Goal: Find specific page/section: Find specific page/section

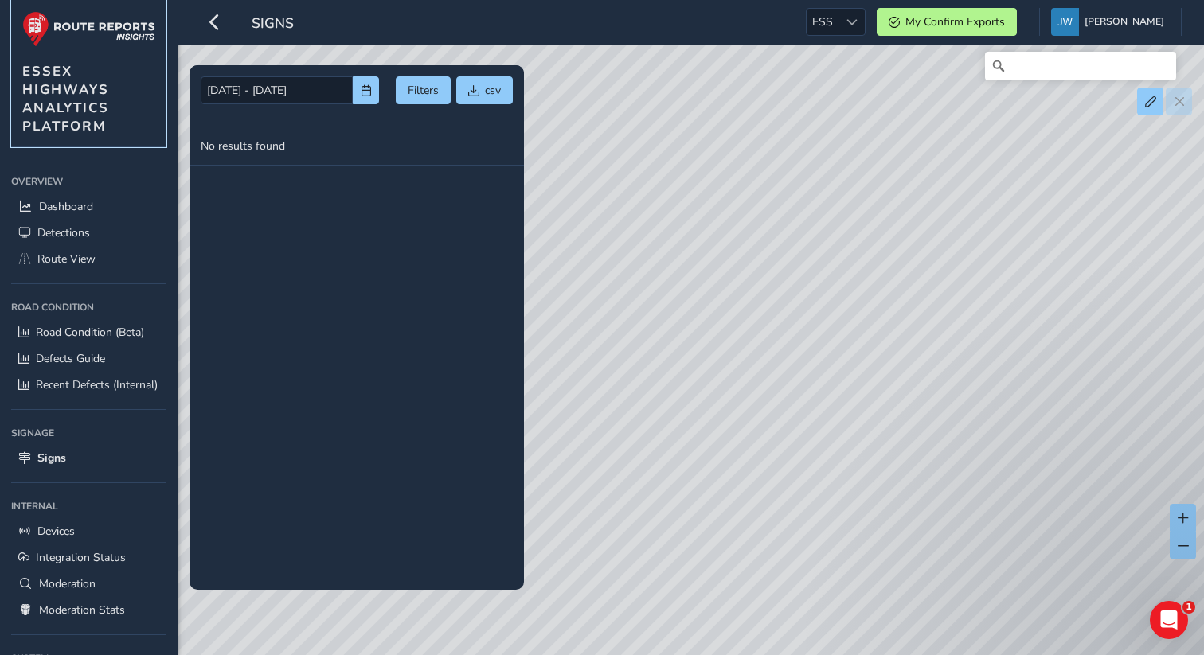
click at [75, 11] on img at bounding box center [88, 29] width 133 height 36
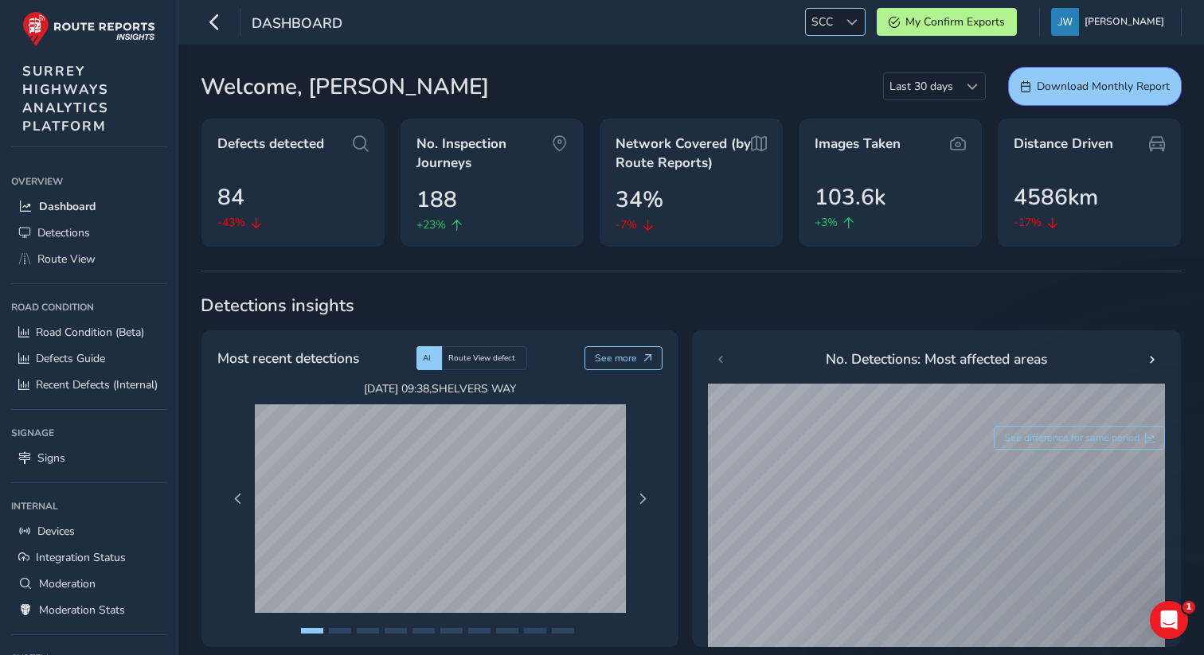
click at [864, 29] on div at bounding box center [851, 22] width 26 height 26
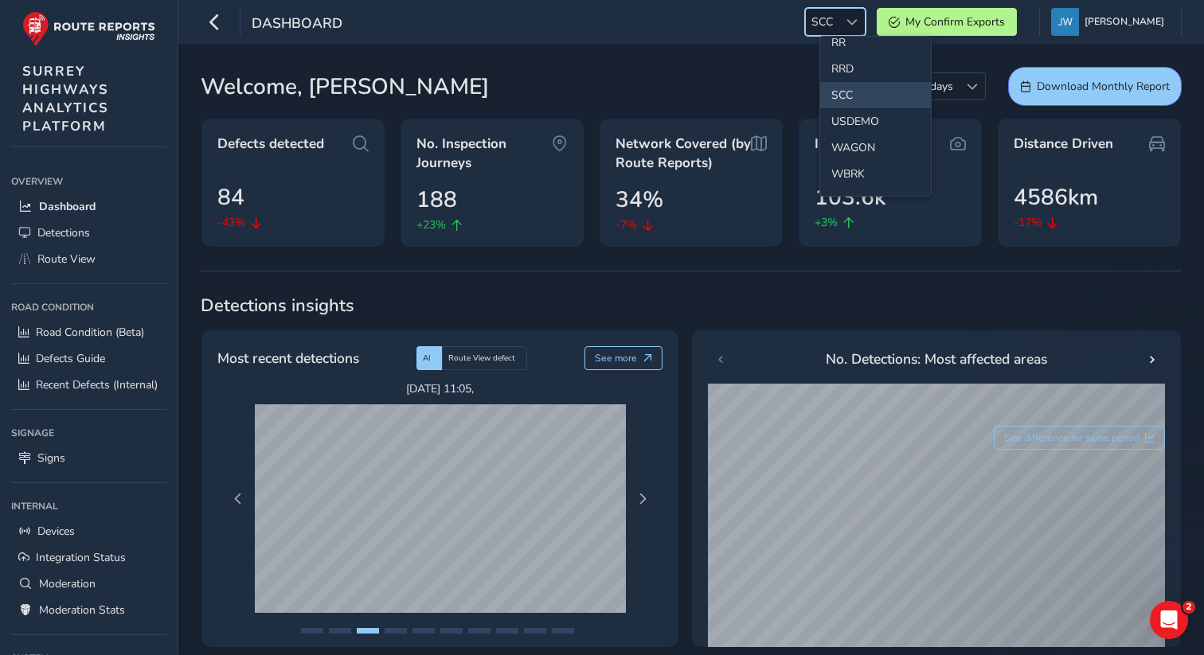
scroll to position [772, 0]
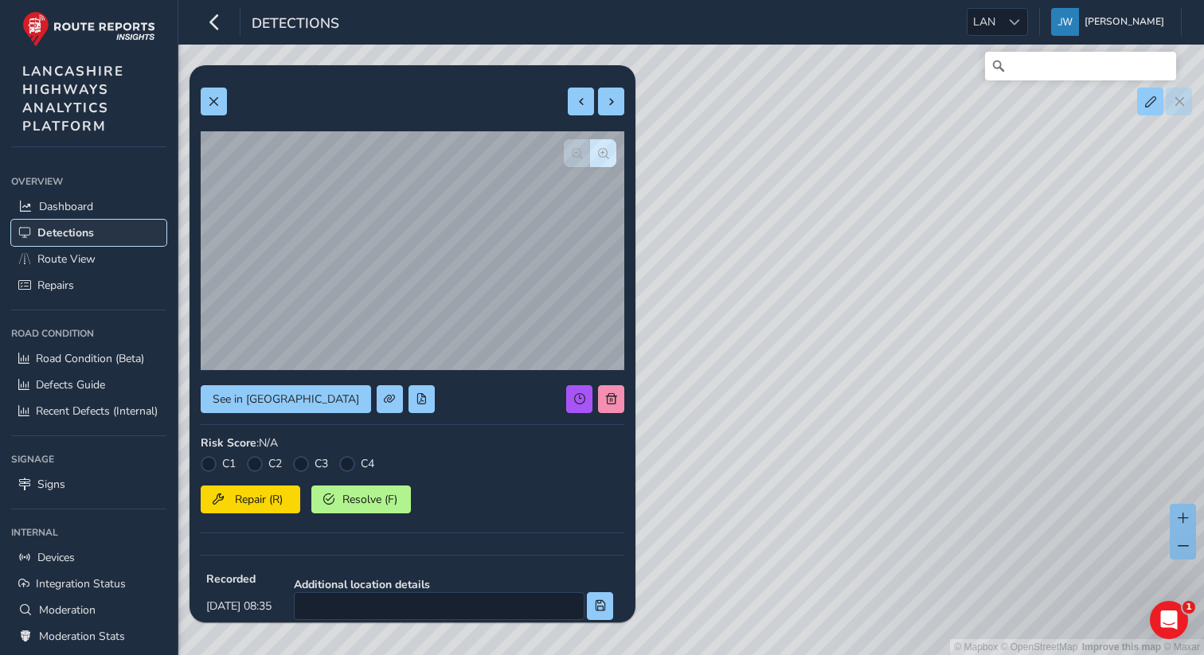
click at [67, 233] on span "Detections" at bounding box center [65, 232] width 57 height 15
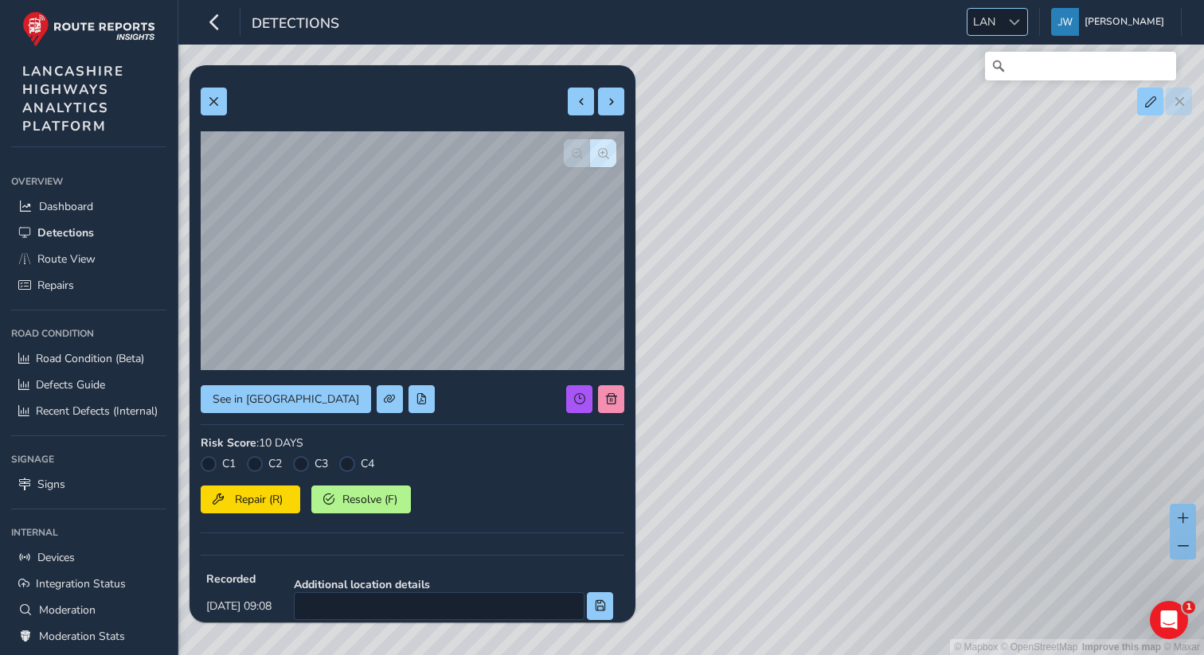
click at [1020, 25] on span at bounding box center [1014, 22] width 11 height 11
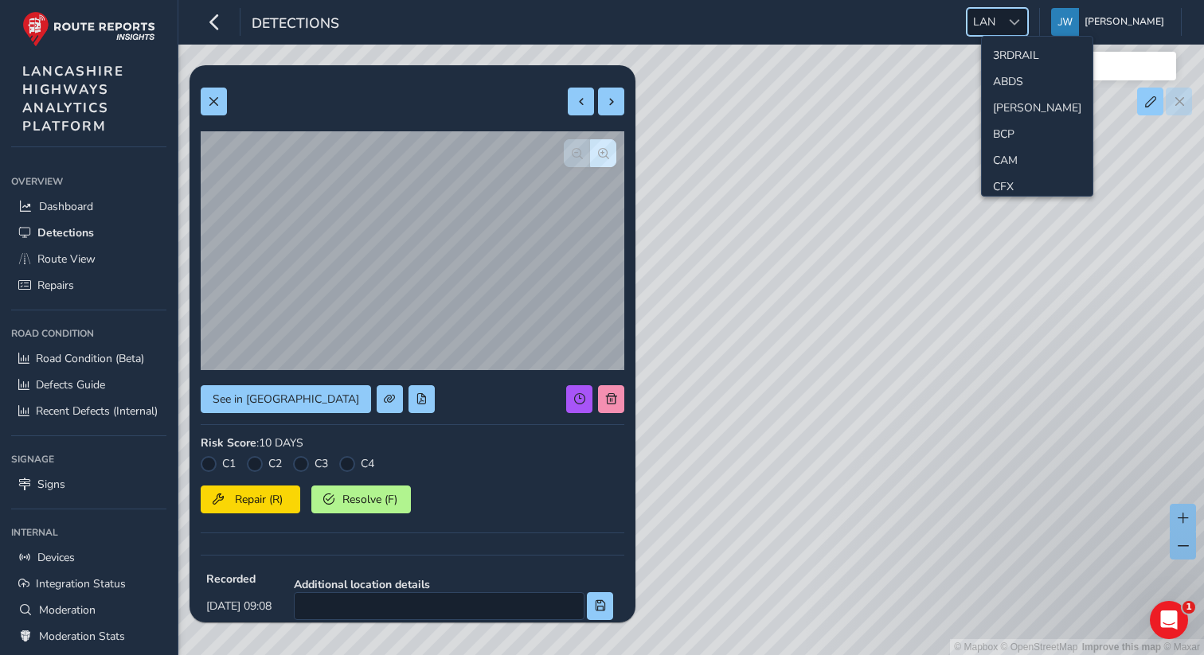
scroll to position [319, 0]
click at [1000, 129] on li "[PERSON_NAME]" at bounding box center [1037, 130] width 111 height 26
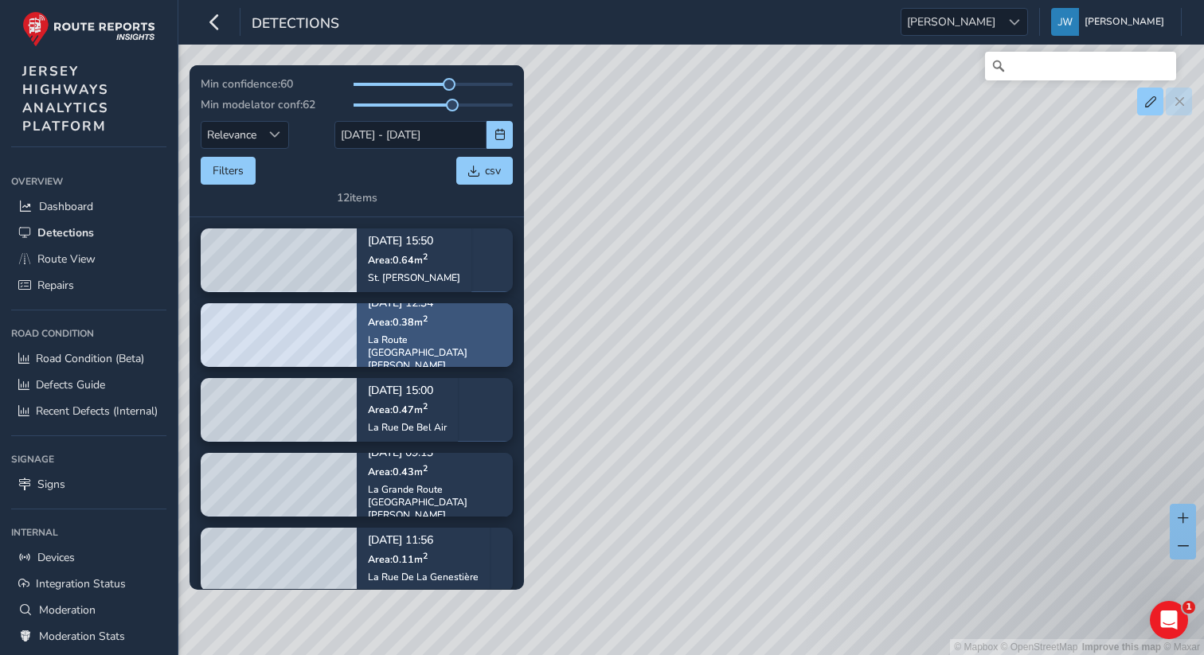
click at [428, 351] on div "La Route [GEOGRAPHIC_DATA][PERSON_NAME]" at bounding box center [435, 353] width 134 height 38
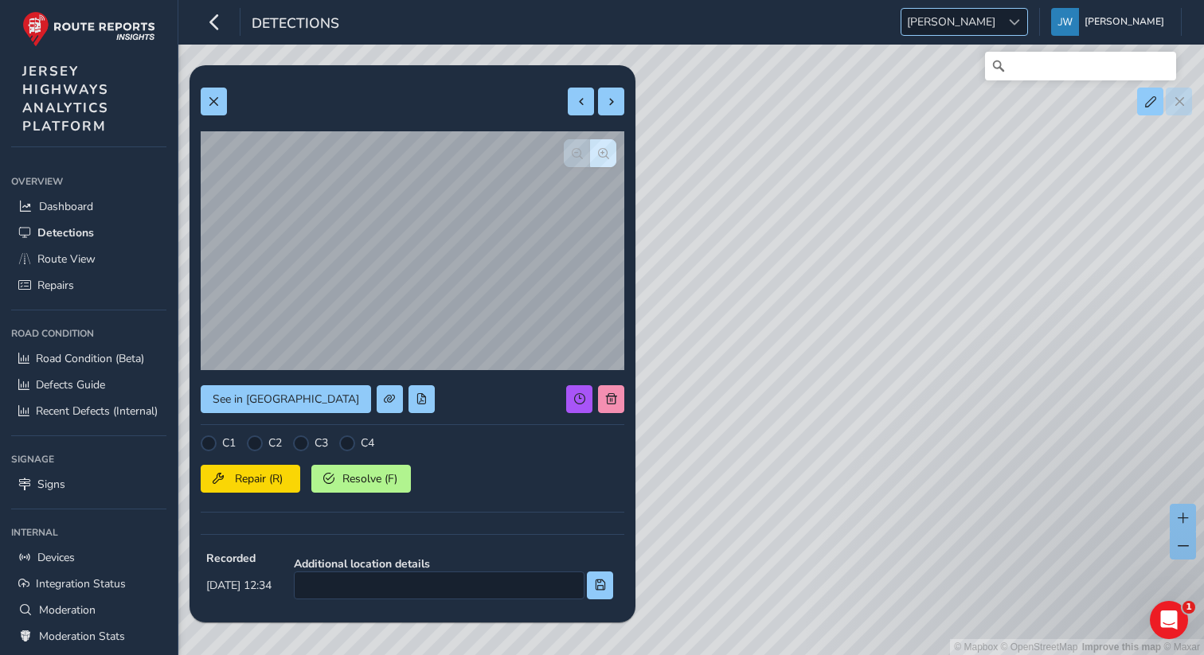
click at [1027, 33] on div at bounding box center [1014, 22] width 26 height 26
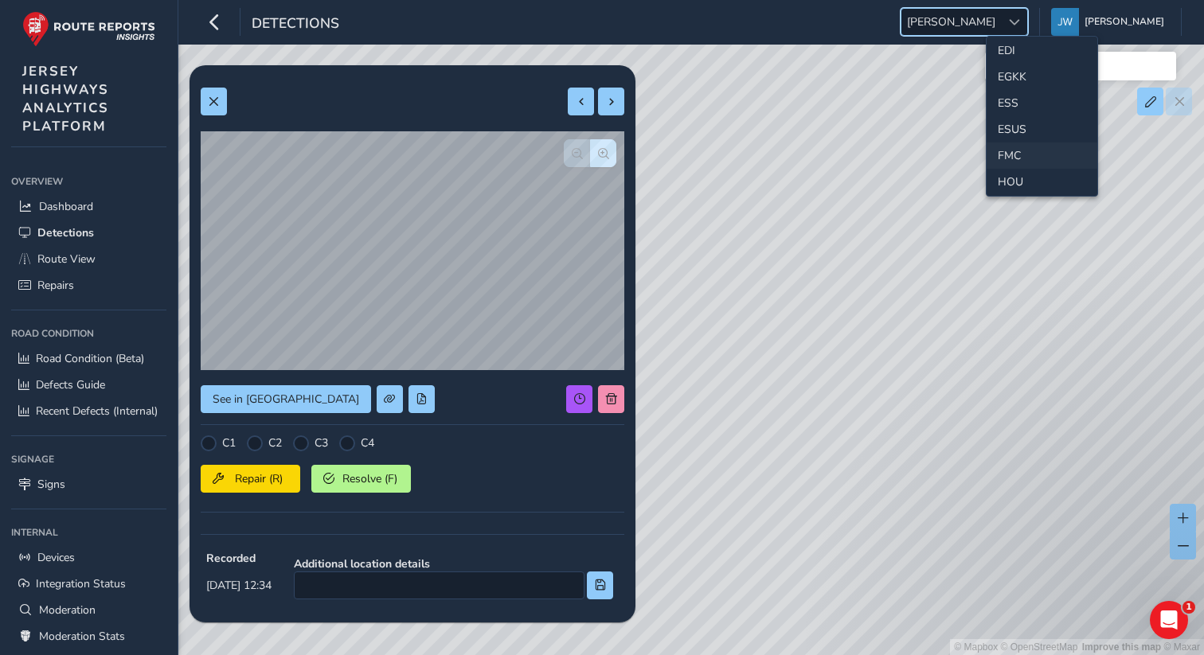
scroll to position [205, 0]
click at [1014, 116] on li "ESS" at bounding box center [1042, 113] width 111 height 26
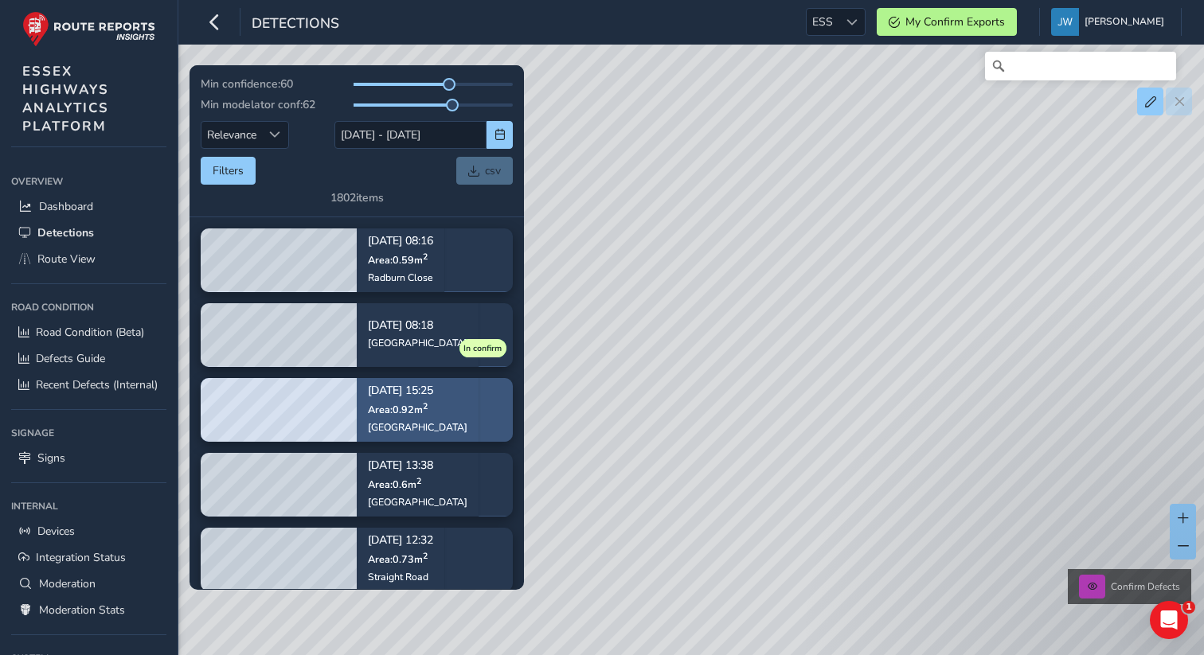
click at [431, 423] on div "[GEOGRAPHIC_DATA]" at bounding box center [418, 427] width 100 height 13
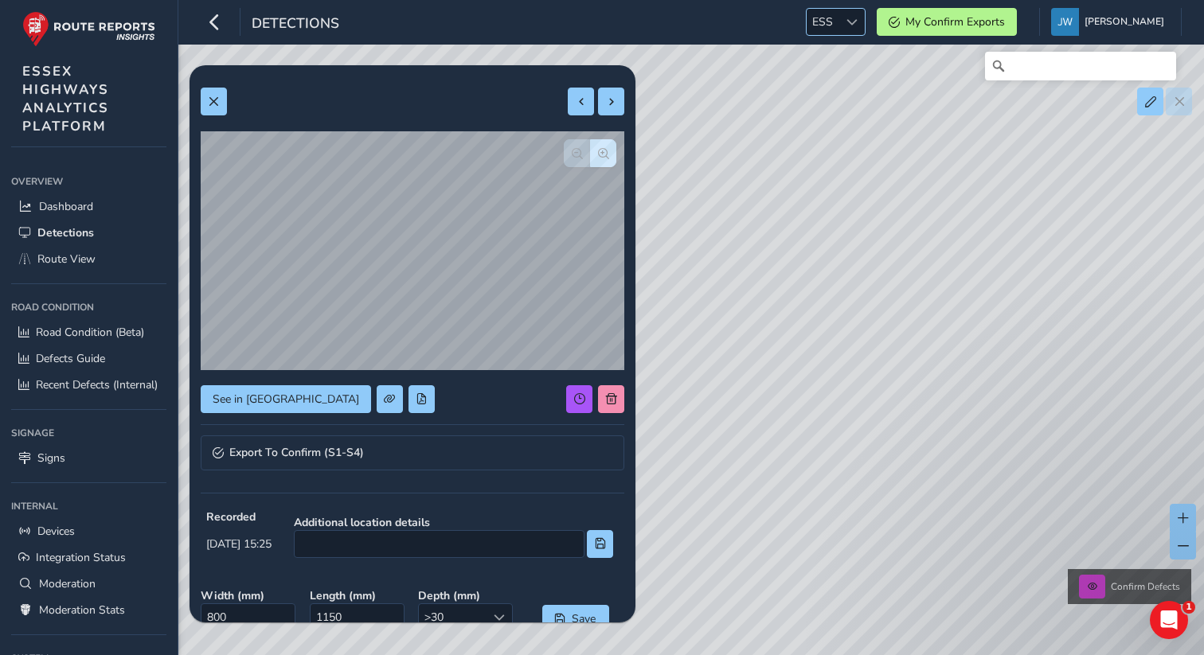
click at [862, 31] on div at bounding box center [851, 22] width 26 height 26
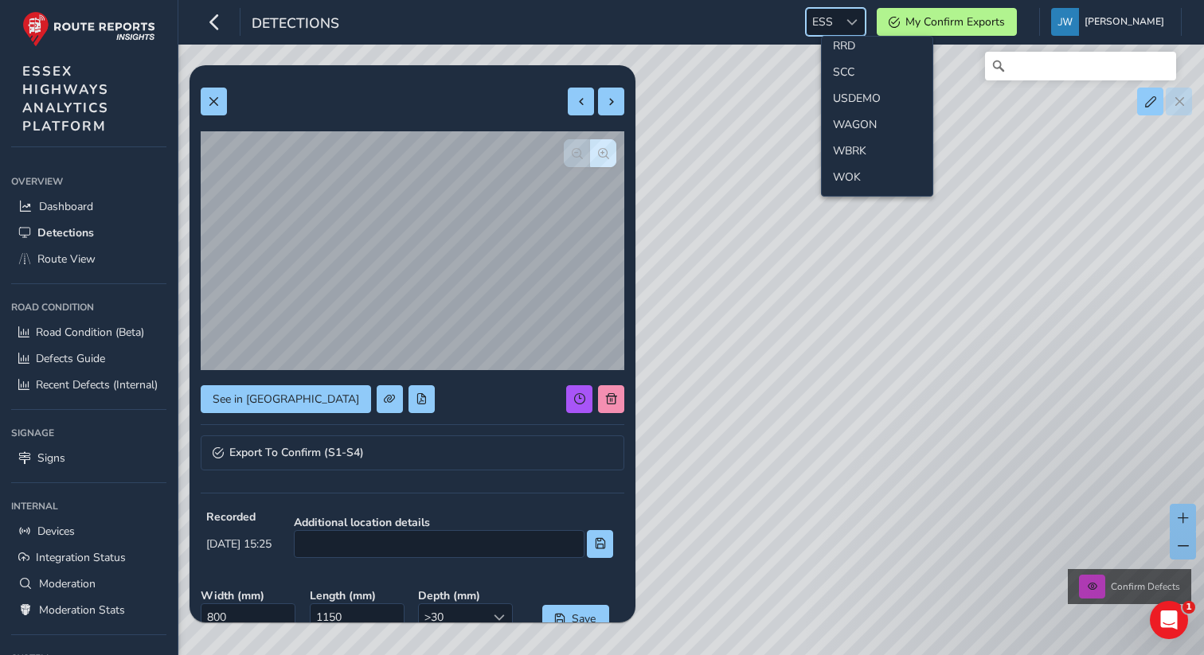
scroll to position [743, 0]
click at [849, 105] on li "SCC" at bounding box center [877, 101] width 111 height 26
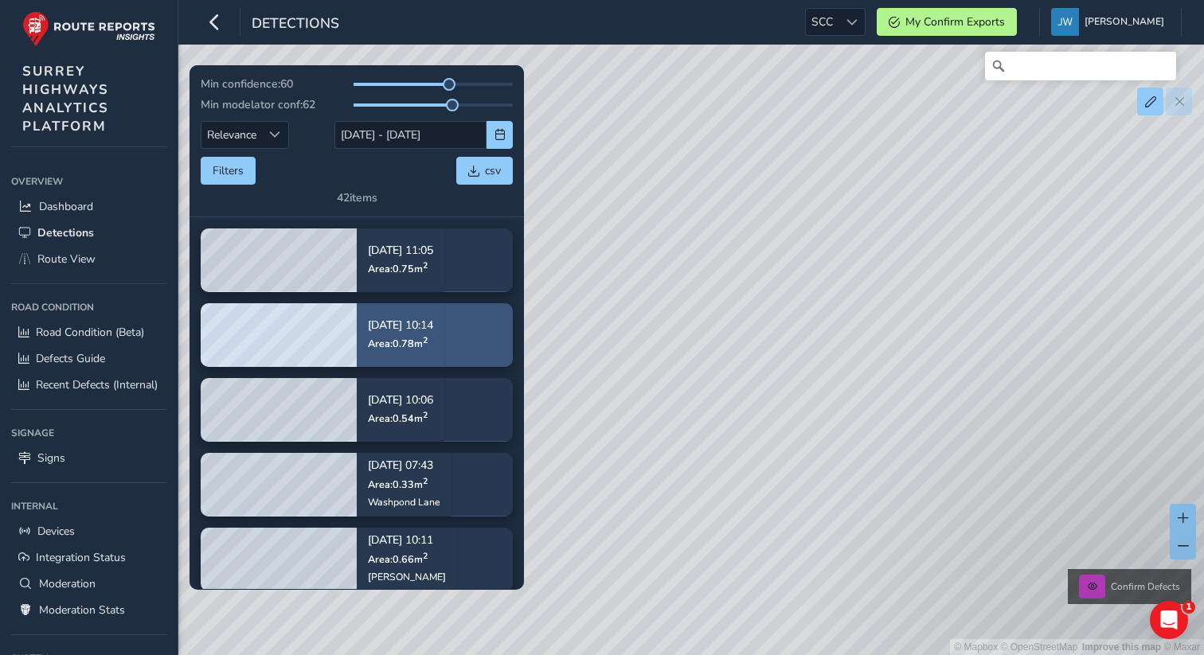
click at [440, 342] on div "[DATE] 10:14 Area: 0.78 m 2" at bounding box center [401, 335] width 88 height 74
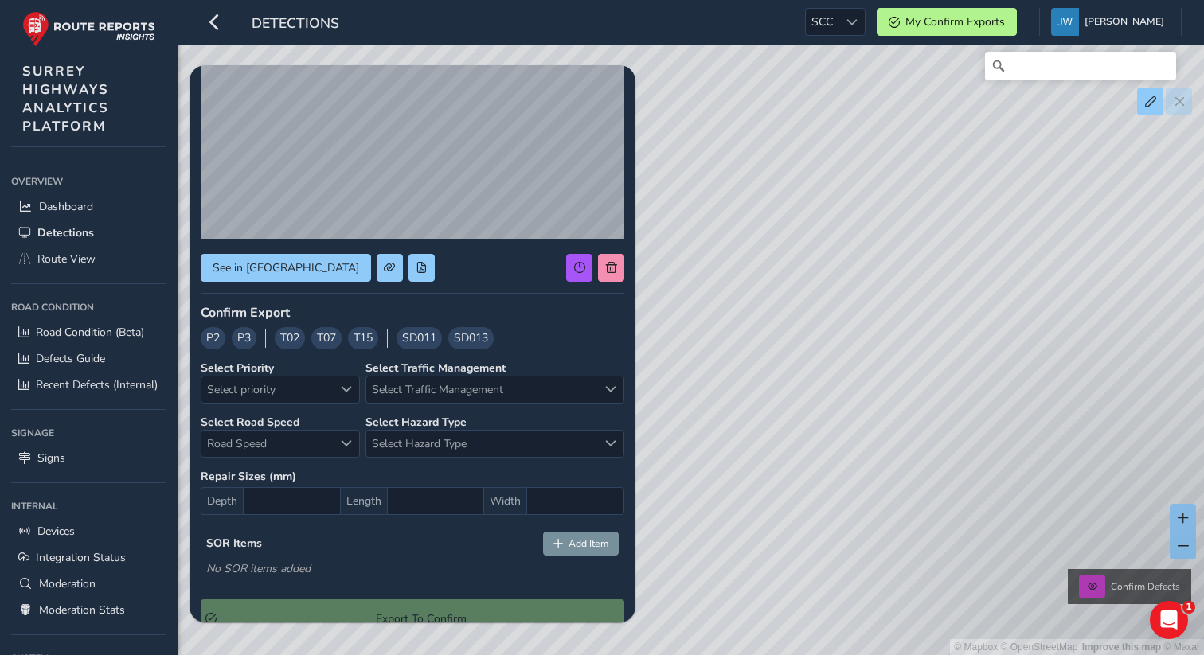
scroll to position [140, 0]
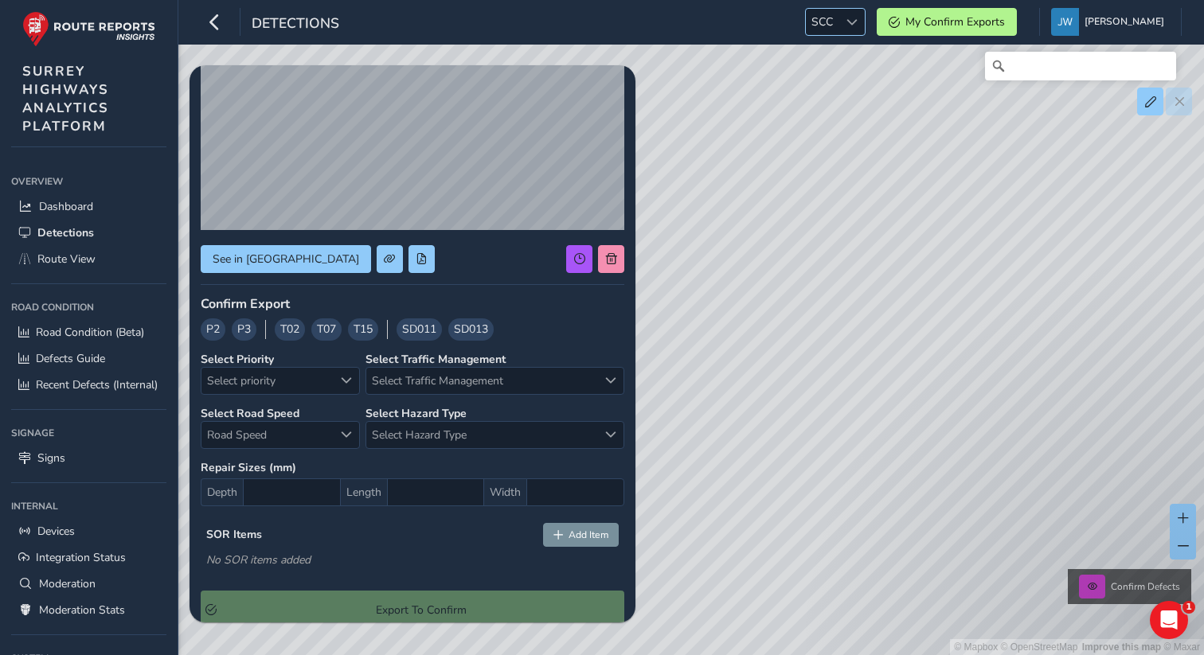
click at [838, 19] on span "SCC" at bounding box center [822, 22] width 33 height 26
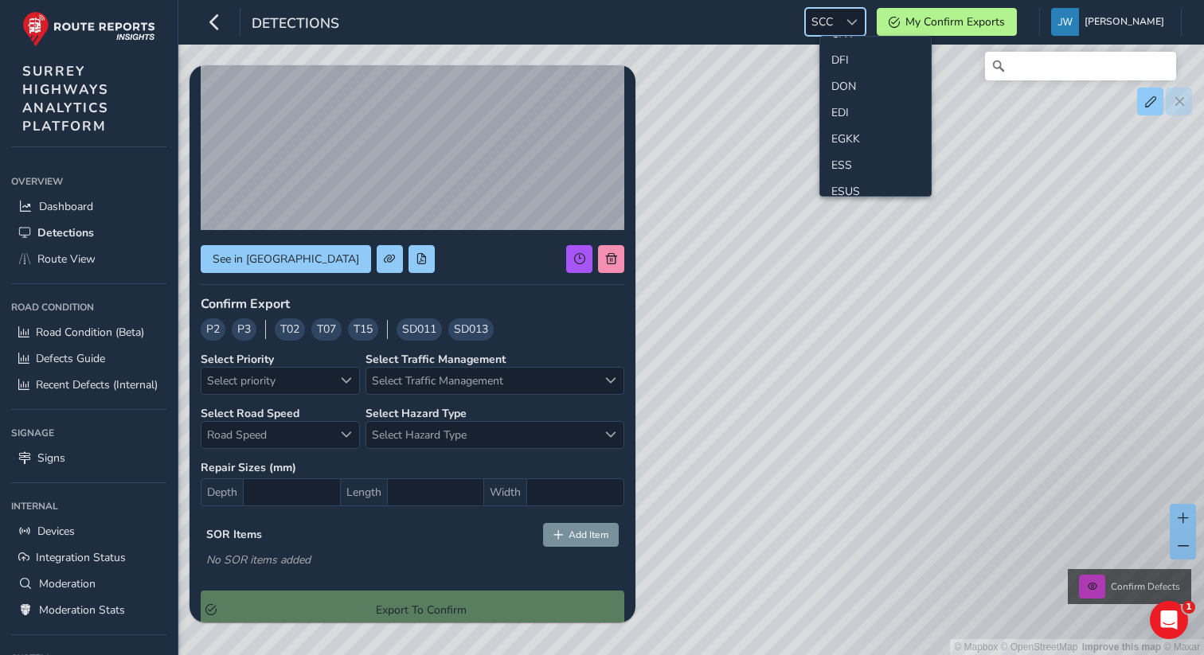
scroll to position [195, 0]
click at [849, 121] on li "ESS" at bounding box center [875, 123] width 111 height 26
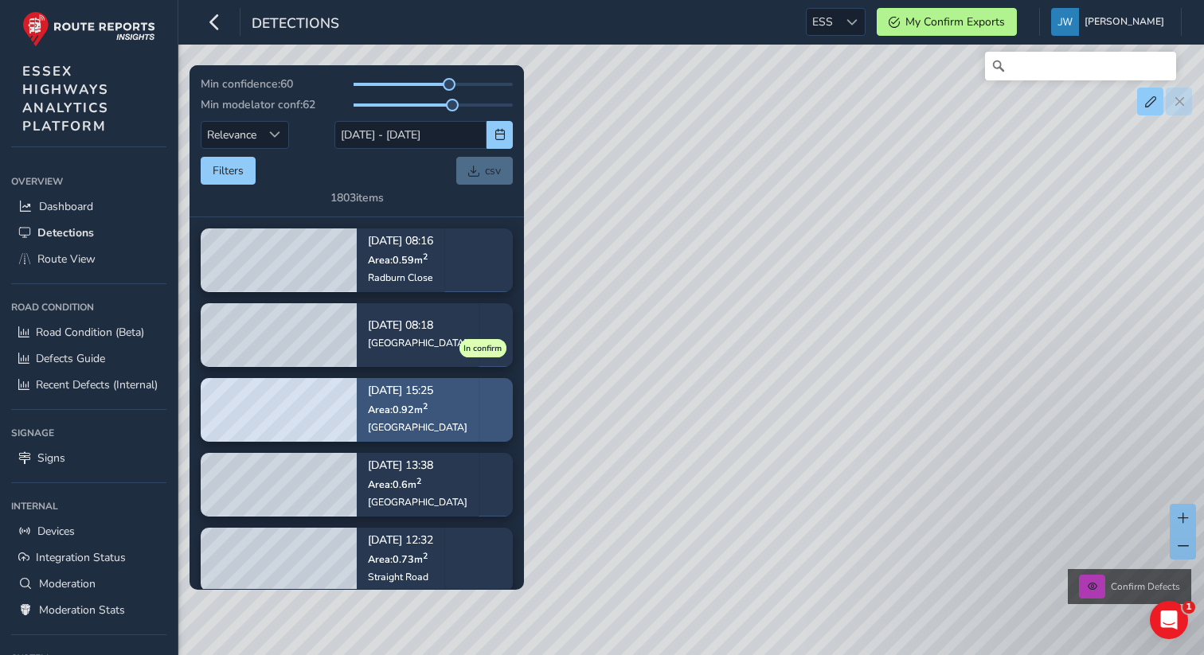
click at [450, 423] on div "[DATE] 15:25 Area: 0.92 m [STREET_ADDRESS]" at bounding box center [418, 410] width 122 height 92
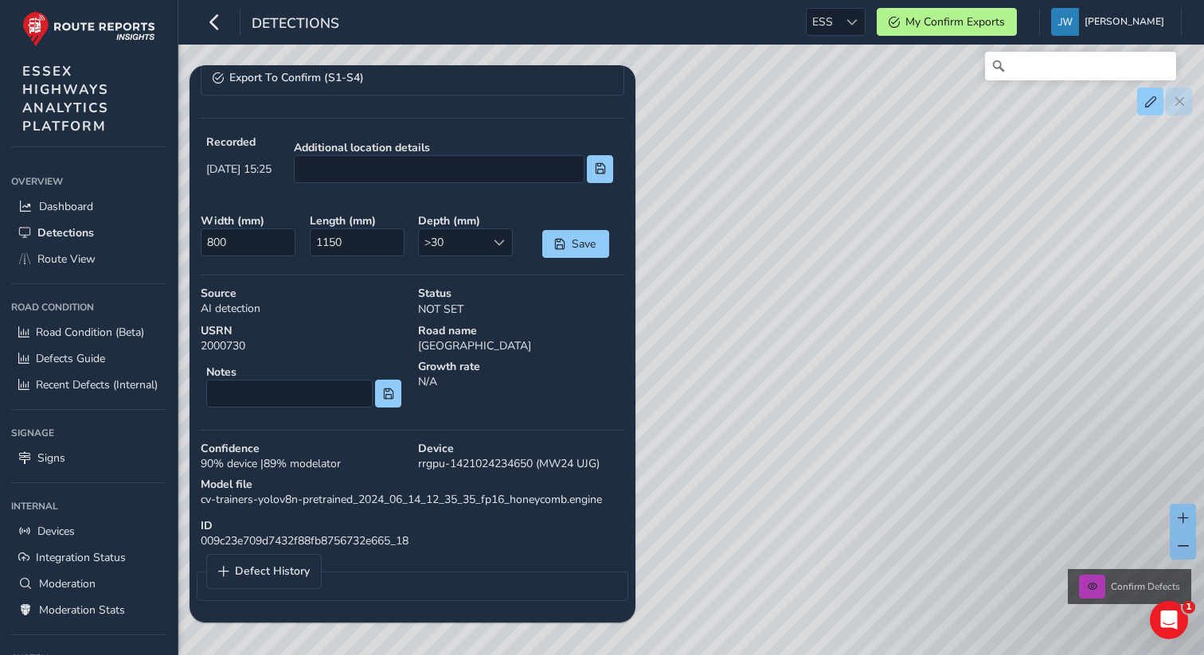
scroll to position [357, 0]
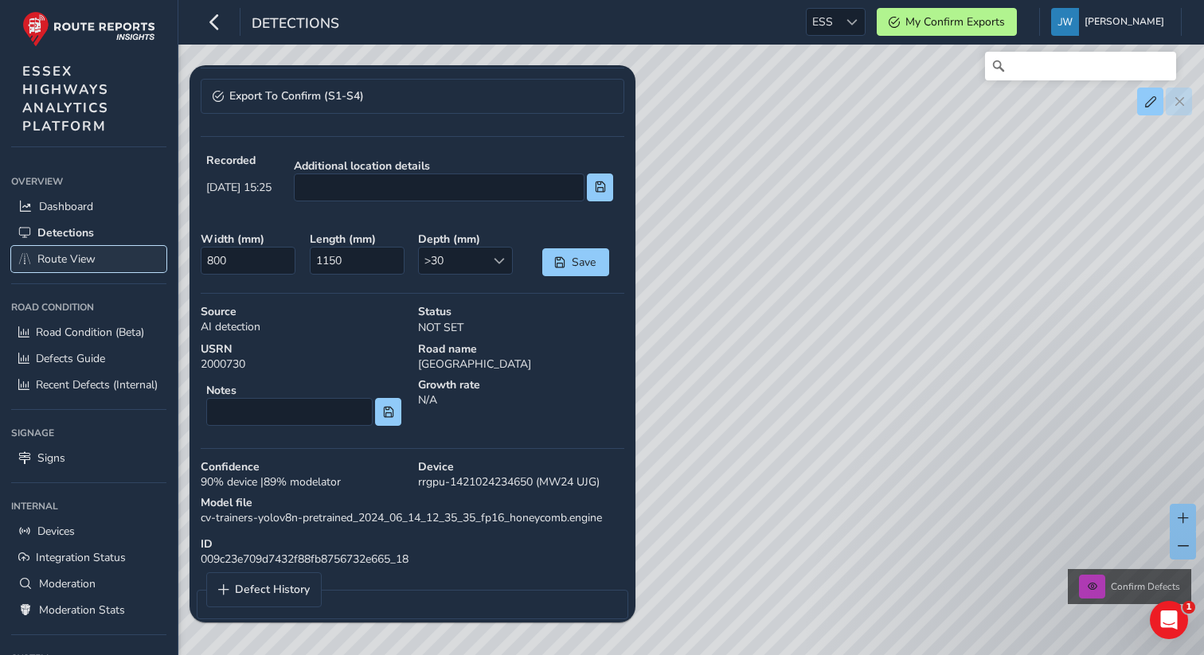
click at [64, 262] on span "Route View" at bounding box center [66, 259] width 58 height 15
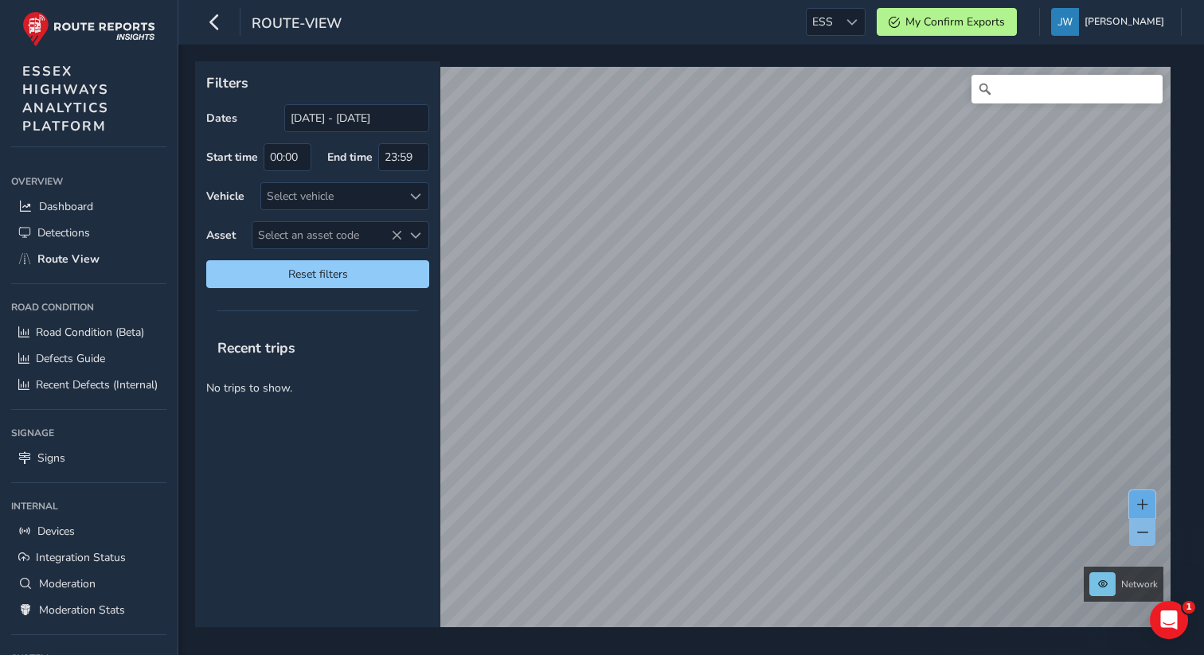
click at [1147, 510] on button at bounding box center [1142, 505] width 26 height 28
click at [1147, 499] on span at bounding box center [1142, 504] width 11 height 11
click at [1146, 506] on span at bounding box center [1142, 504] width 11 height 11
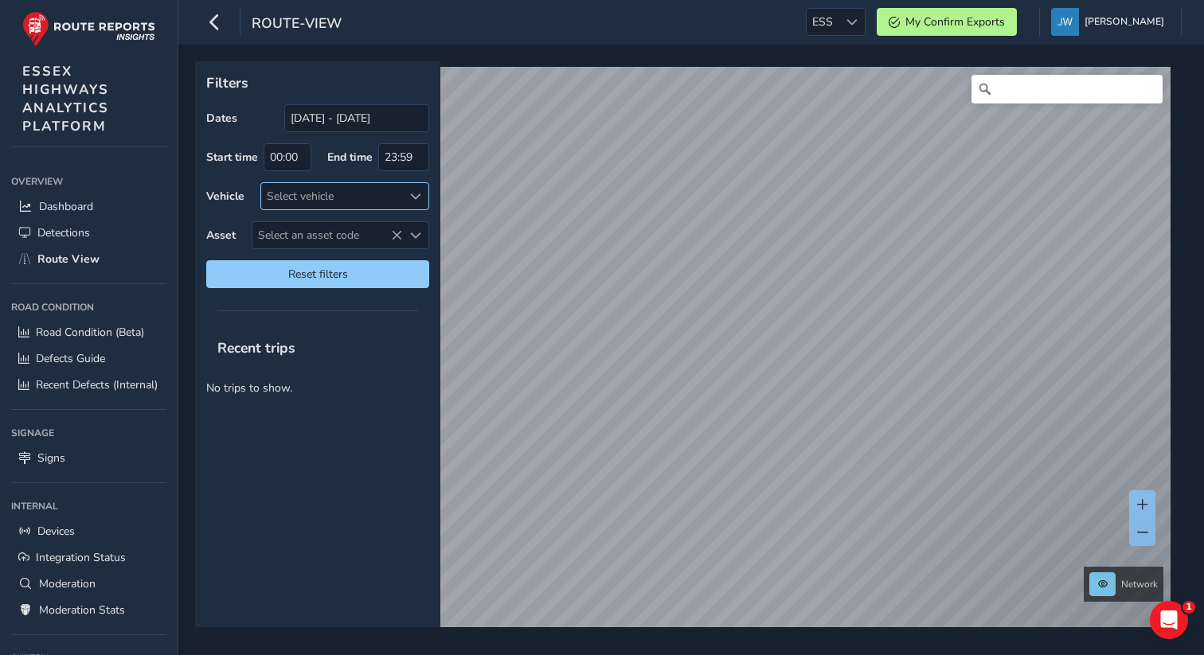
click at [306, 200] on div "Select vehicle" at bounding box center [331, 196] width 141 height 26
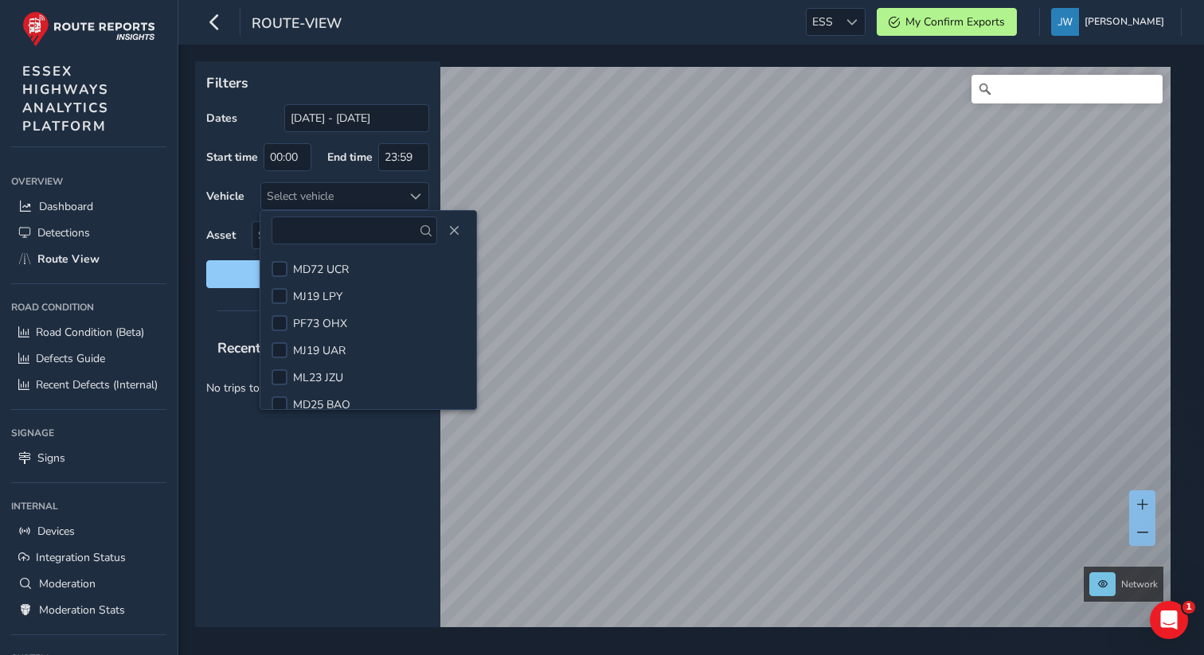
click at [272, 543] on div "Recent trips No trips to show." at bounding box center [317, 477] width 245 height 300
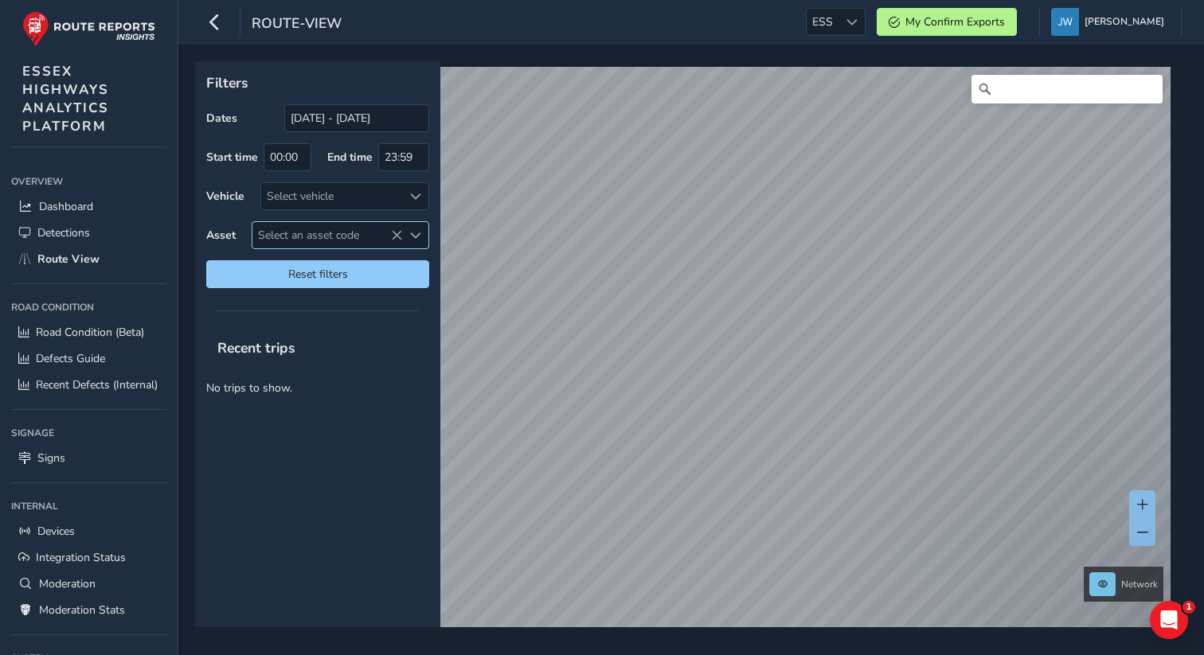
click at [299, 239] on span "Select an asset code" at bounding box center [327, 235] width 150 height 26
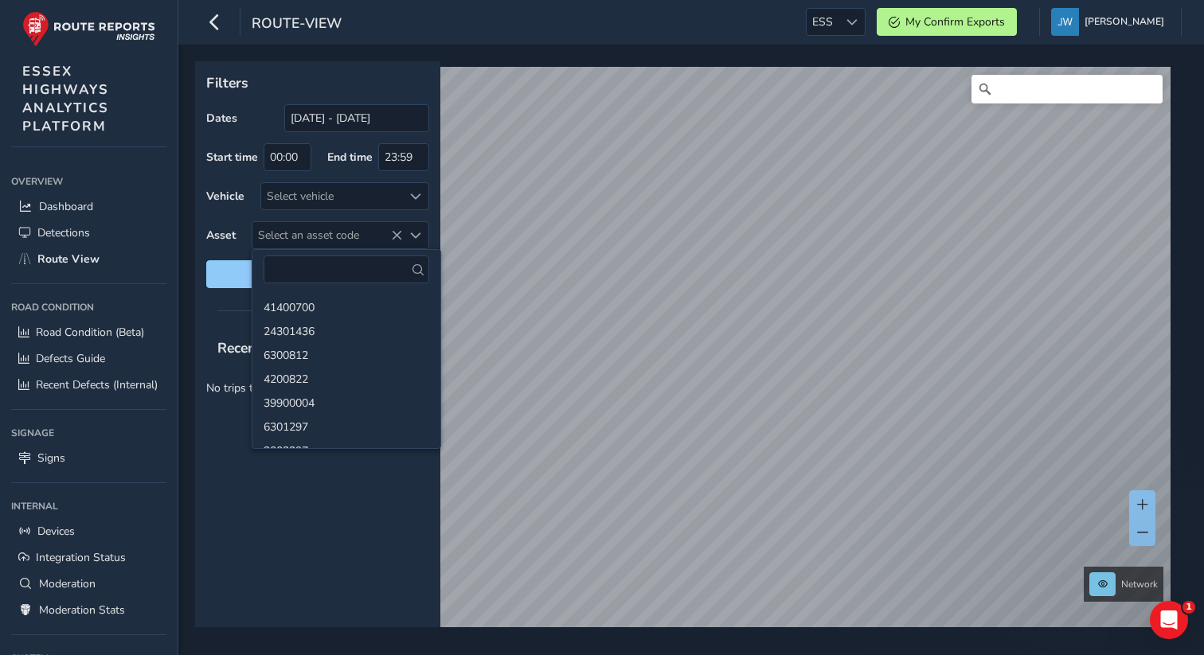
click at [292, 539] on div "Recent trips No trips to show." at bounding box center [317, 477] width 245 height 300
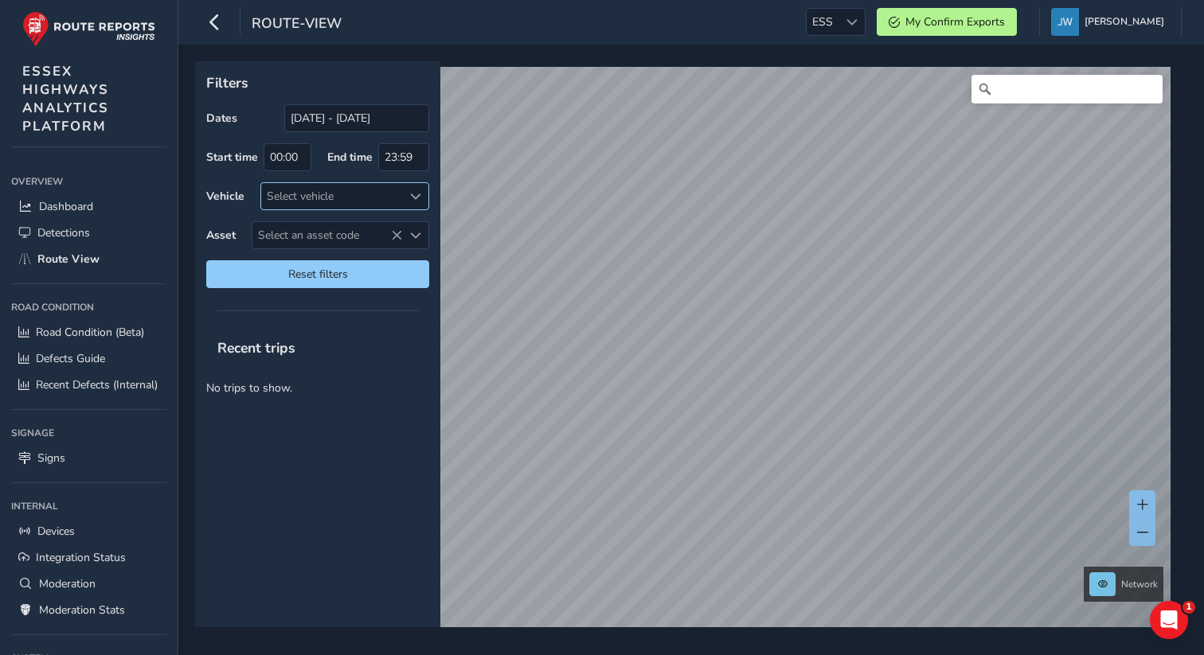
click at [311, 196] on div "Select vehicle" at bounding box center [331, 196] width 141 height 26
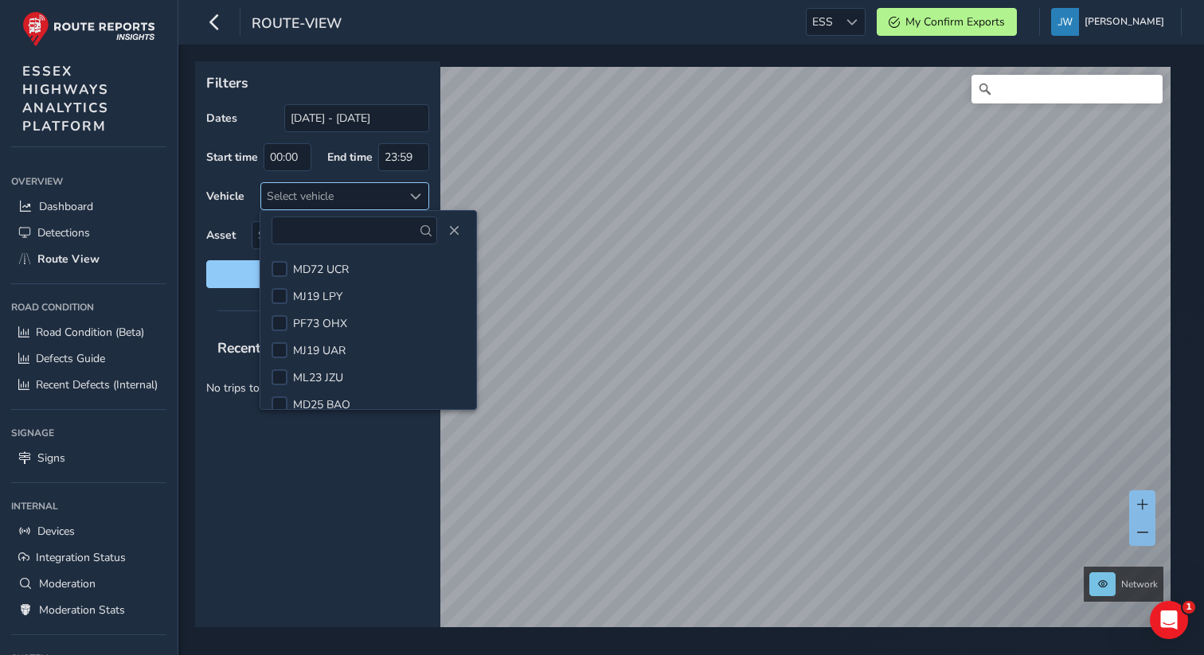
click at [311, 196] on div "Select vehicle" at bounding box center [331, 196] width 141 height 26
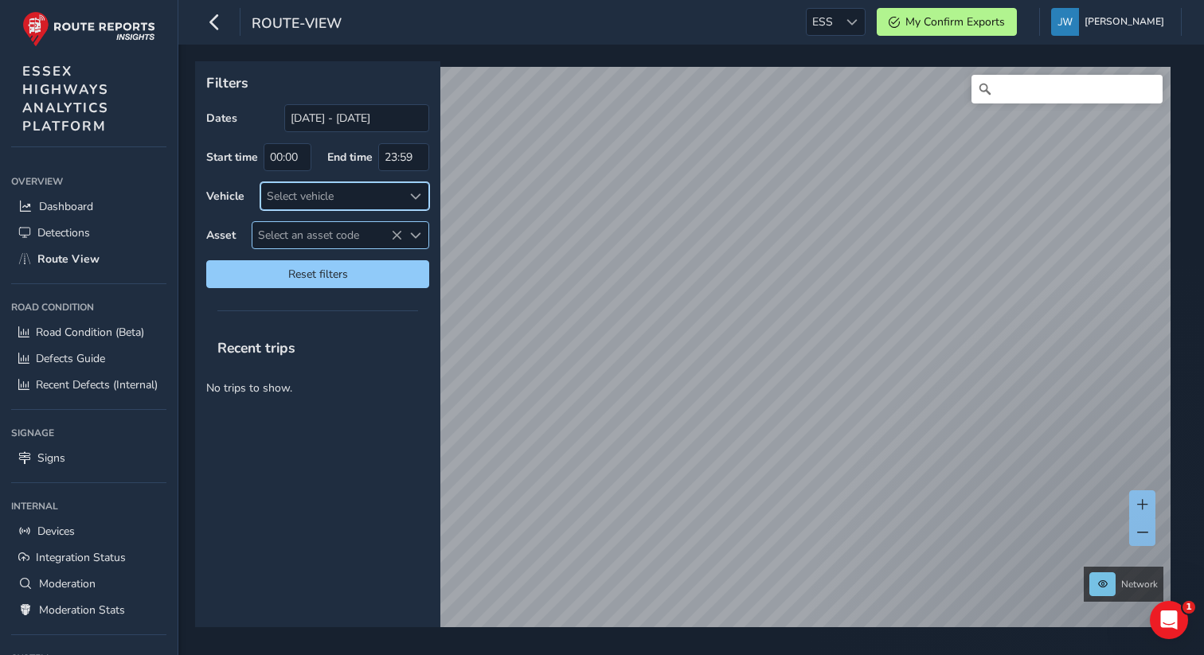
click at [289, 234] on span "Select an asset code" at bounding box center [327, 235] width 150 height 26
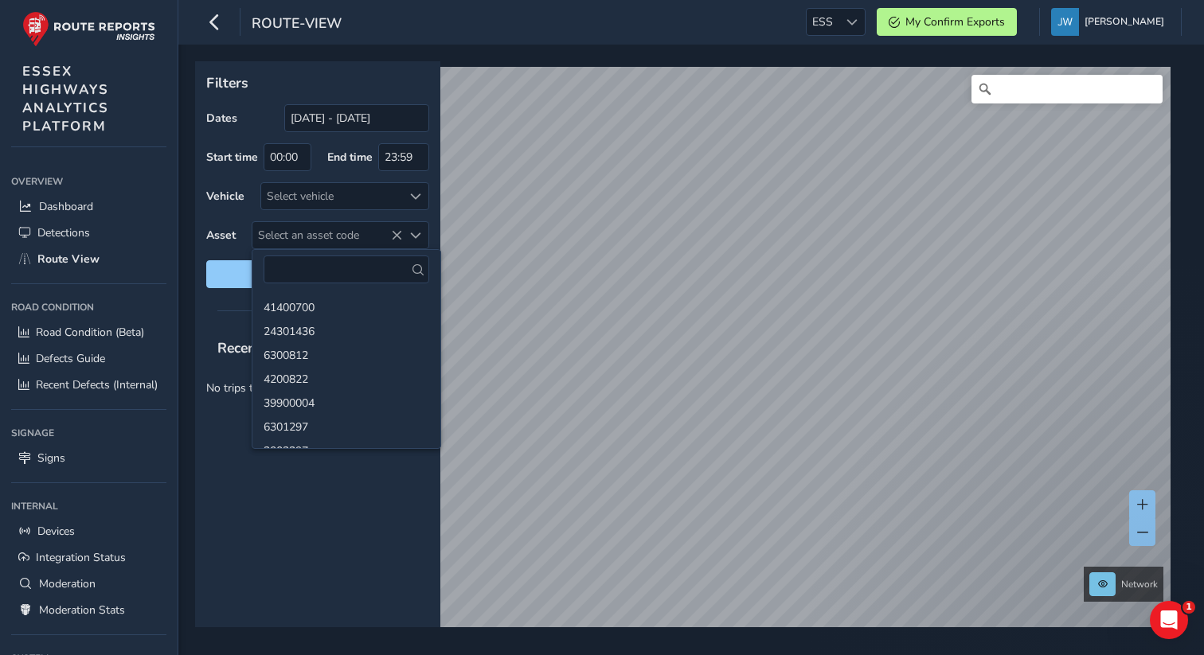
click at [286, 484] on div "Recent trips No trips to show." at bounding box center [317, 477] width 245 height 300
